Goal: Transaction & Acquisition: Obtain resource

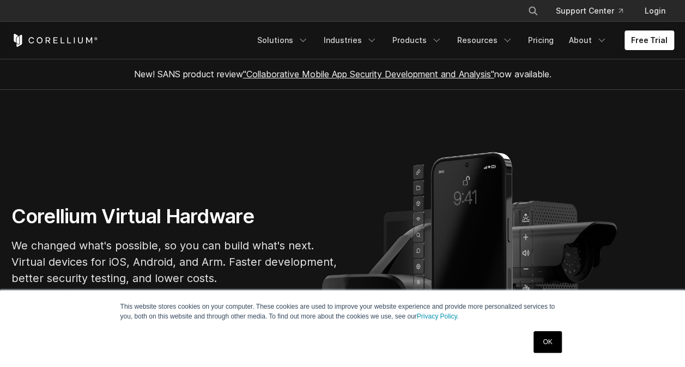
drag, startPoint x: 0, startPoint y: 0, endPoint x: 550, endPoint y: 340, distance: 647.0
click at [550, 340] on link "OK" at bounding box center [548, 342] width 28 height 22
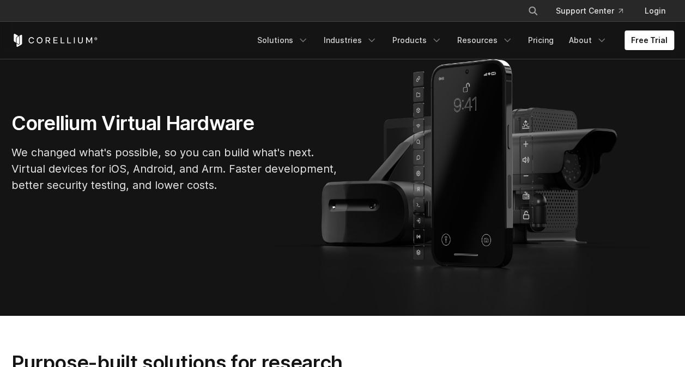
scroll to position [55, 0]
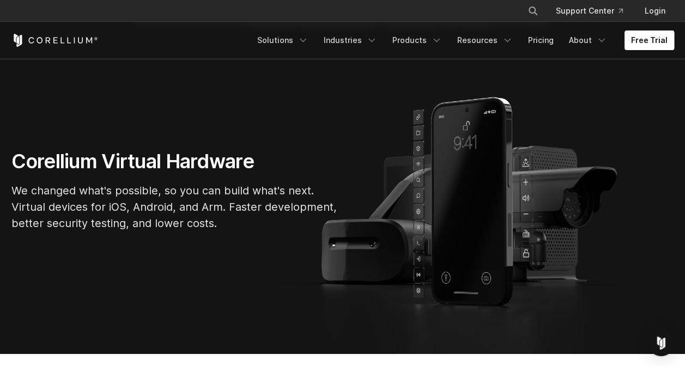
click at [641, 45] on link "Free Trial" at bounding box center [650, 41] width 50 height 20
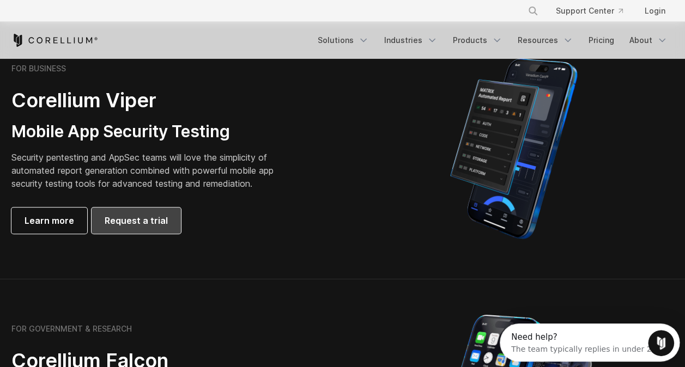
scroll to position [260, 0]
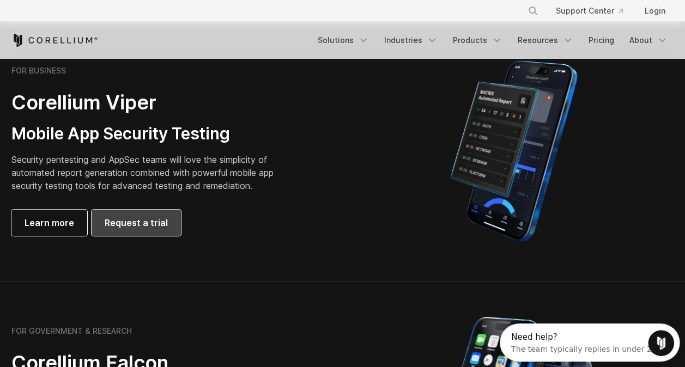
click at [161, 213] on link "Request a trial" at bounding box center [136, 223] width 89 height 26
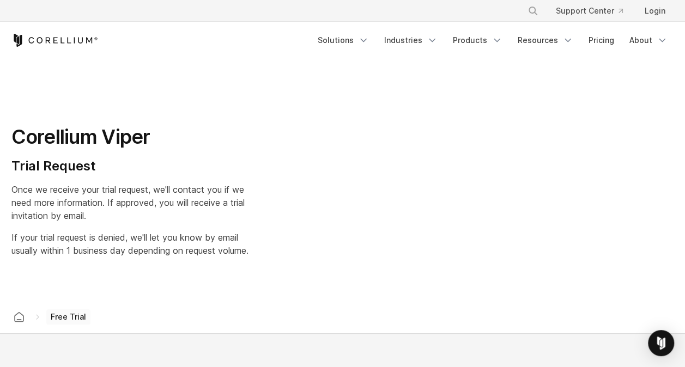
select select "**"
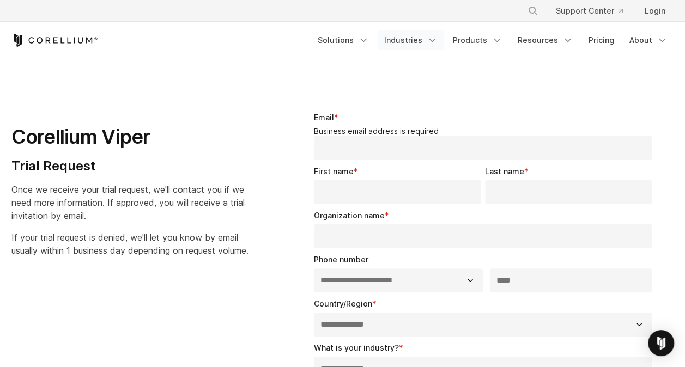
click at [433, 41] on icon "Navigation Menu" at bounding box center [432, 40] width 11 height 11
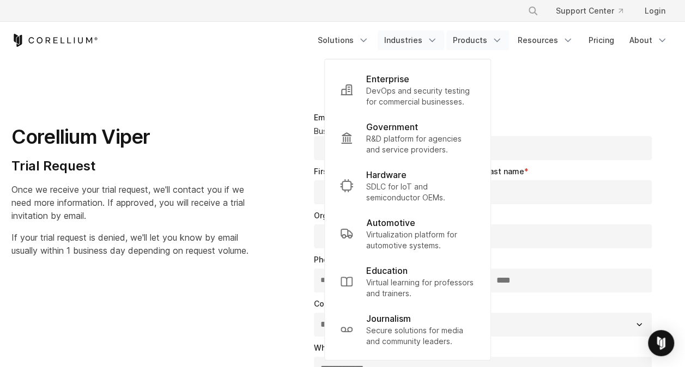
click at [472, 41] on link "Products" at bounding box center [477, 41] width 63 height 20
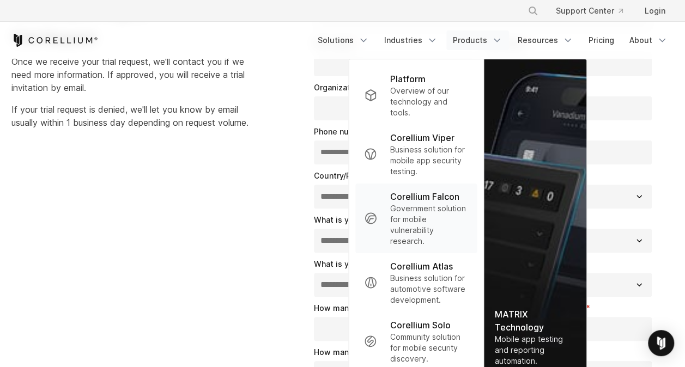
scroll to position [128, 0]
click at [197, 211] on div "**********" at bounding box center [343, 263] width 684 height 592
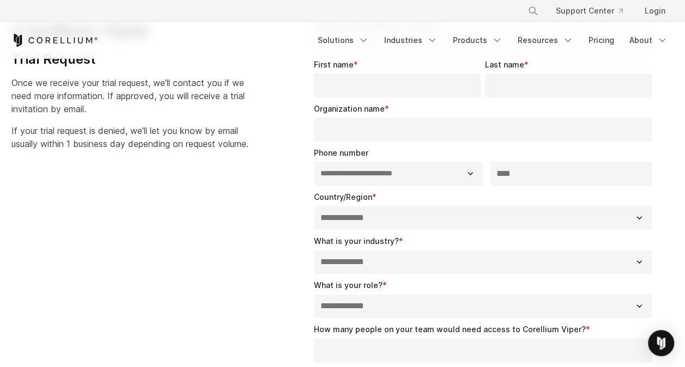
scroll to position [0, 0]
